Goal: Transaction & Acquisition: Purchase product/service

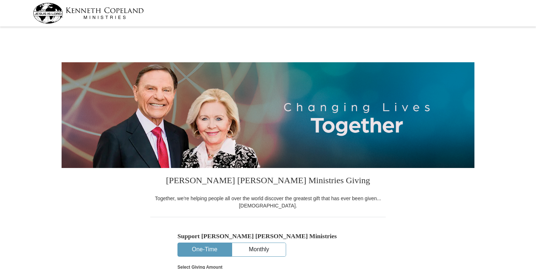
select select "MN"
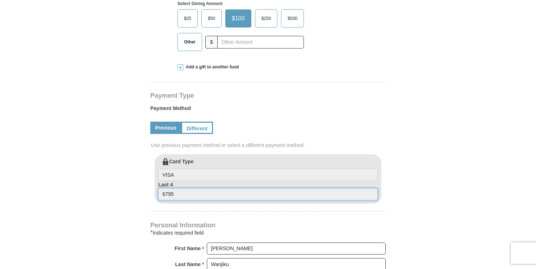
click at [312, 196] on input "6795" at bounding box center [268, 194] width 220 height 12
click at [204, 124] on link "Different" at bounding box center [196, 128] width 30 height 12
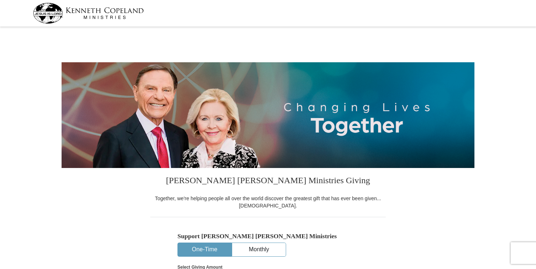
scroll to position [128, 0]
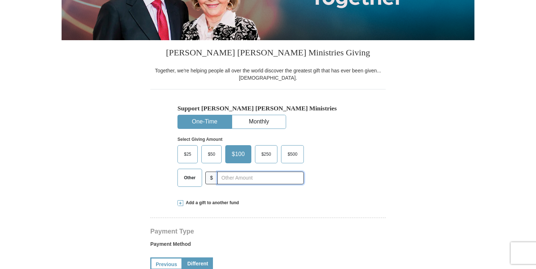
click at [234, 182] on input "text" at bounding box center [260, 178] width 87 height 13
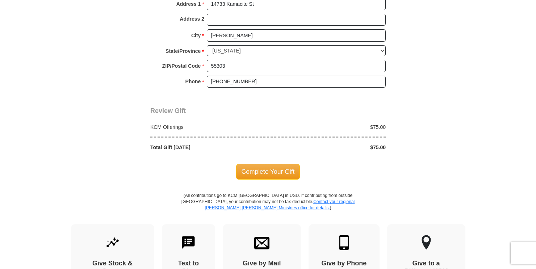
scroll to position [661, 0]
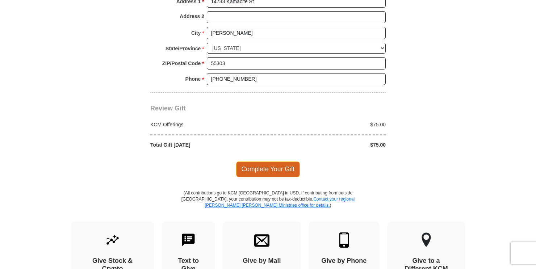
type input "75"
click at [270, 163] on span "Complete Your Gift" at bounding box center [268, 169] width 64 height 15
